Goal: Navigation & Orientation: Find specific page/section

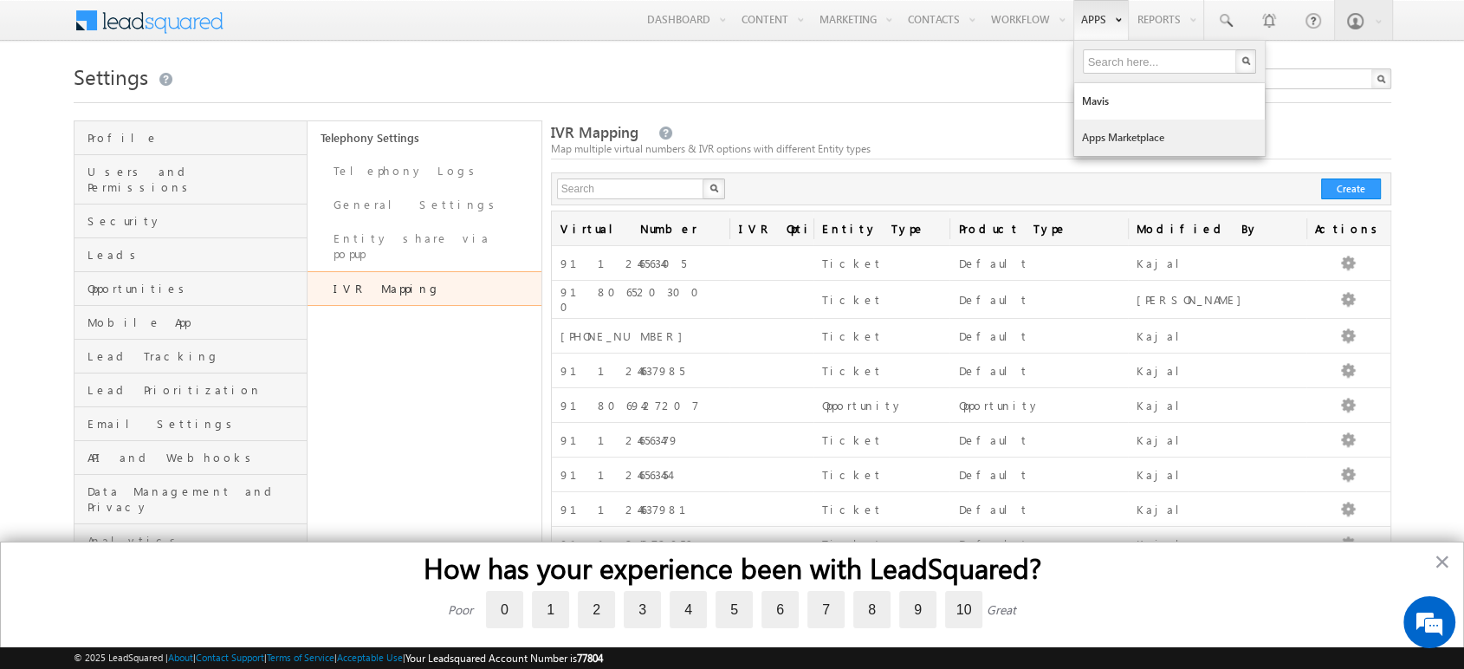
click at [1110, 142] on link "Apps Marketplace" at bounding box center [1169, 138] width 191 height 36
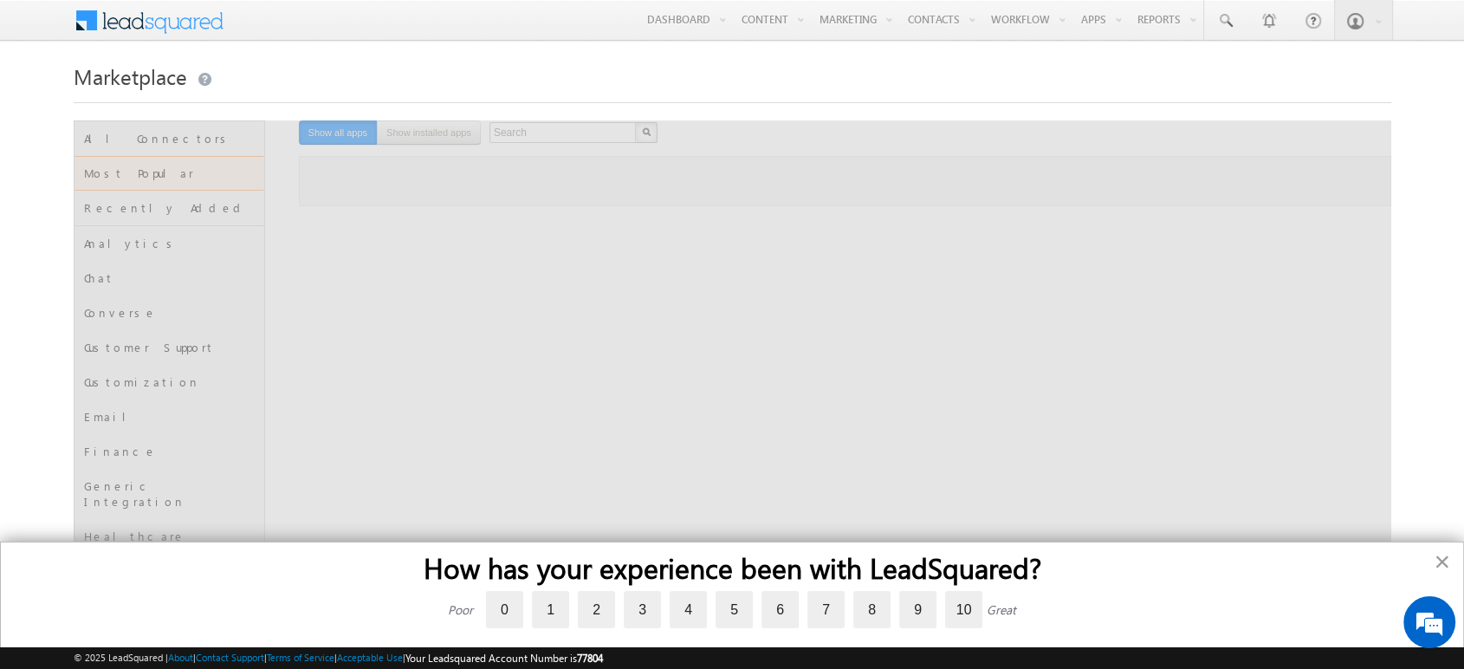
click at [1444, 562] on button "×" at bounding box center [1441, 561] width 16 height 28
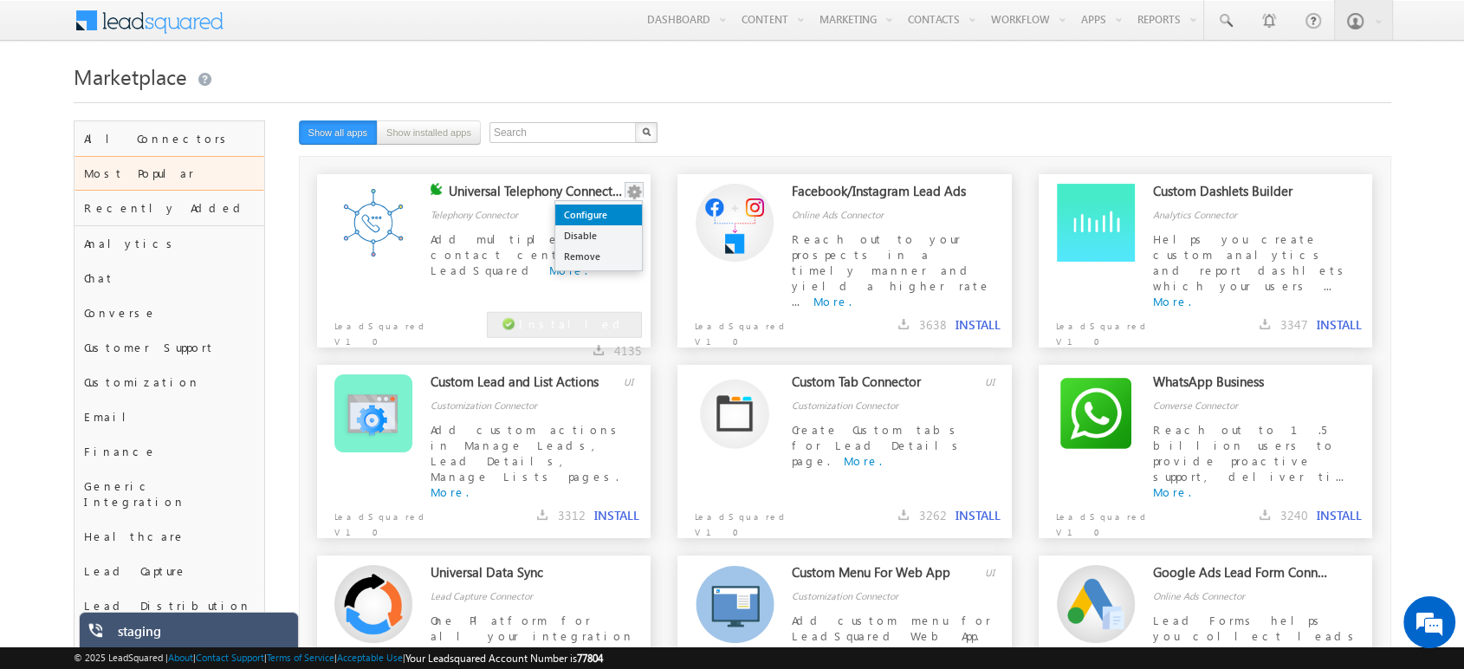
click at [631, 215] on link "Configure" at bounding box center [598, 214] width 87 height 21
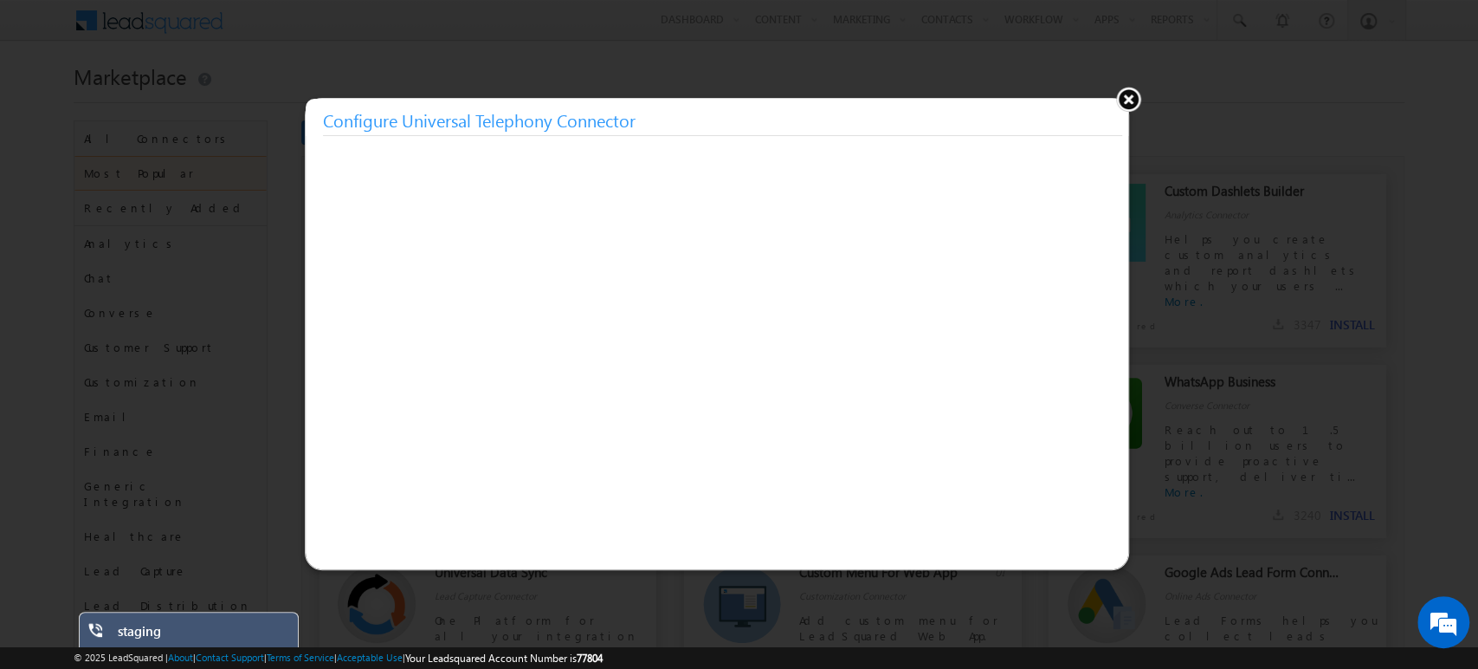
click at [1135, 95] on button at bounding box center [1129, 99] width 26 height 26
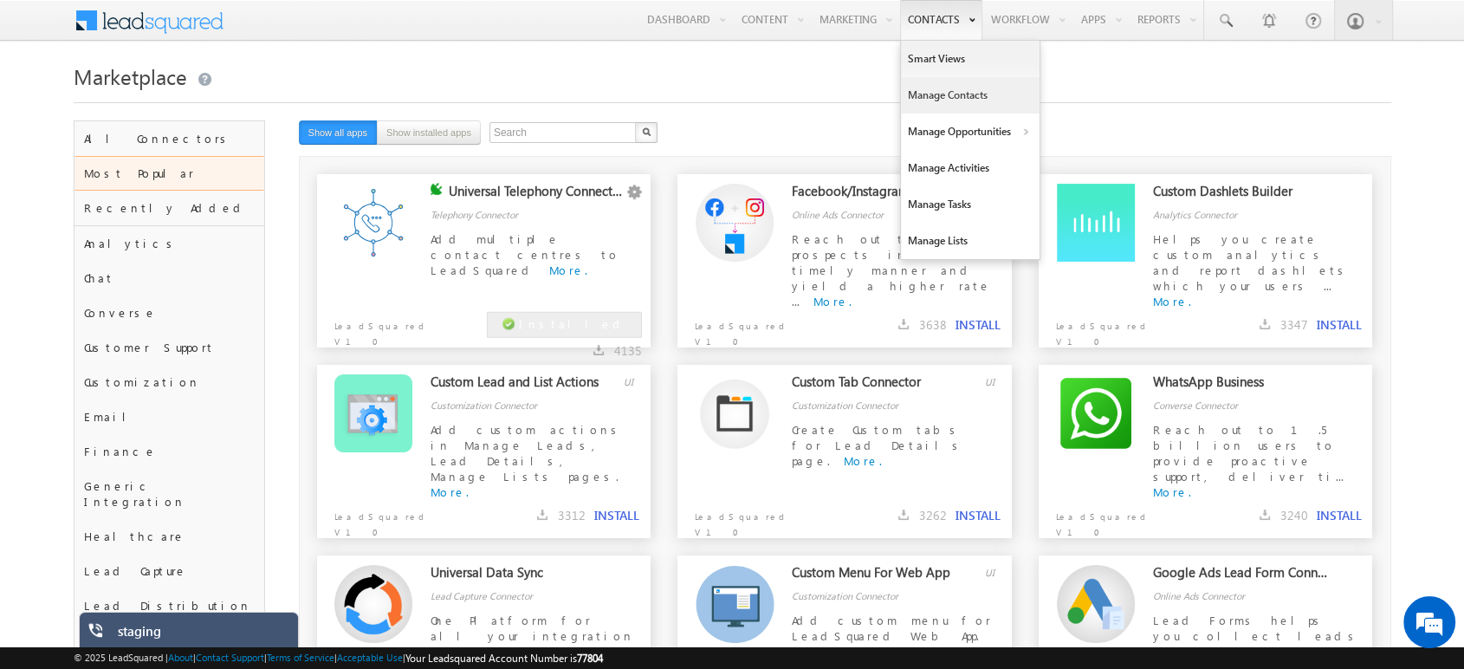
click at [959, 103] on link "Manage Contacts" at bounding box center [970, 95] width 139 height 36
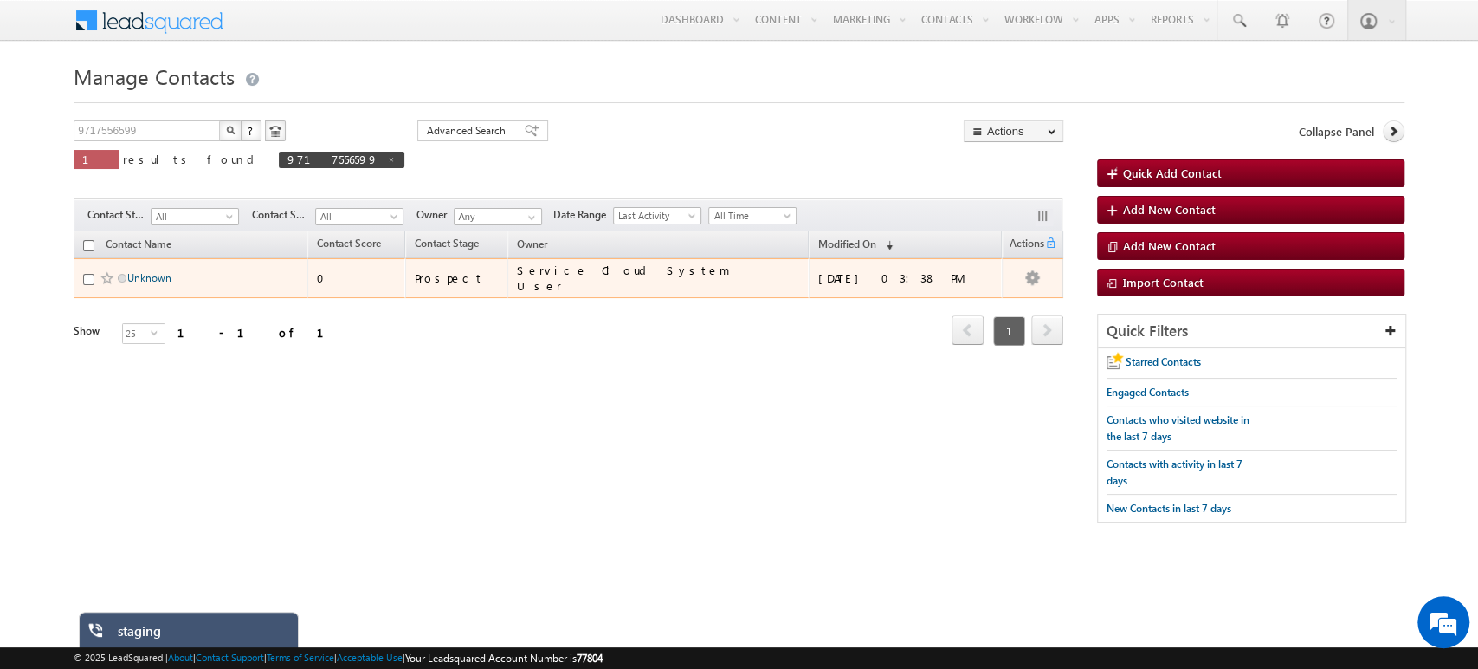
click at [148, 279] on link "Unknown" at bounding box center [149, 277] width 44 height 13
